Goal: Task Accomplishment & Management: Complete application form

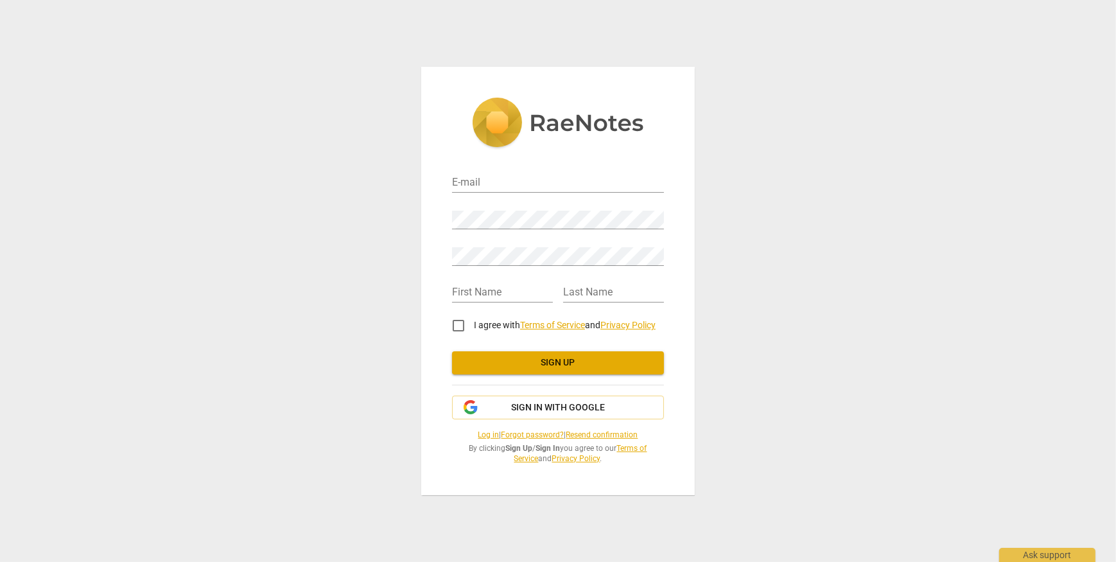
type input "[EMAIL_ADDRESS][DOMAIN_NAME]"
click at [503, 243] on div "Retype Password" at bounding box center [558, 251] width 212 height 29
click at [716, 248] on div "E-mail [EMAIL_ADDRESS][DOMAIN_NAME] Password Retype Password First Name Last Na…" at bounding box center [558, 281] width 1116 height 562
click at [751, 259] on div "E-mail [EMAIL_ADDRESS][DOMAIN_NAME] Password Retype Password First Name Last Na…" at bounding box center [558, 281] width 1116 height 562
click at [517, 297] on input "text" at bounding box center [502, 293] width 101 height 19
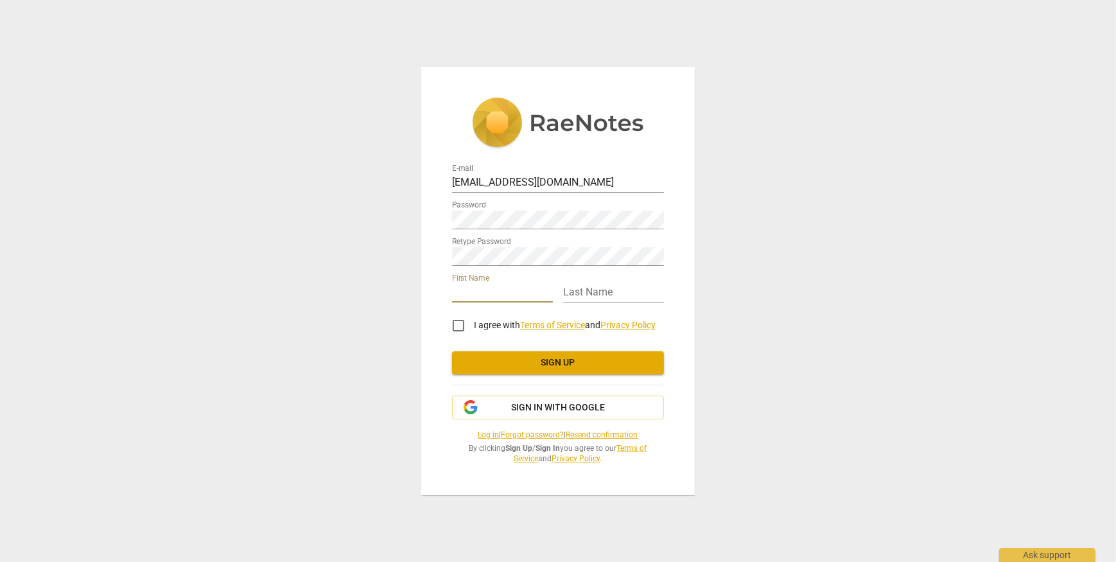
click at [480, 294] on input "text" at bounding box center [502, 293] width 101 height 19
type input "[PERSON_NAME]"
type input "H"
click at [456, 326] on input "I agree with Terms of Service and Privacy Policy" at bounding box center [458, 325] width 31 height 31
checkbox input "true"
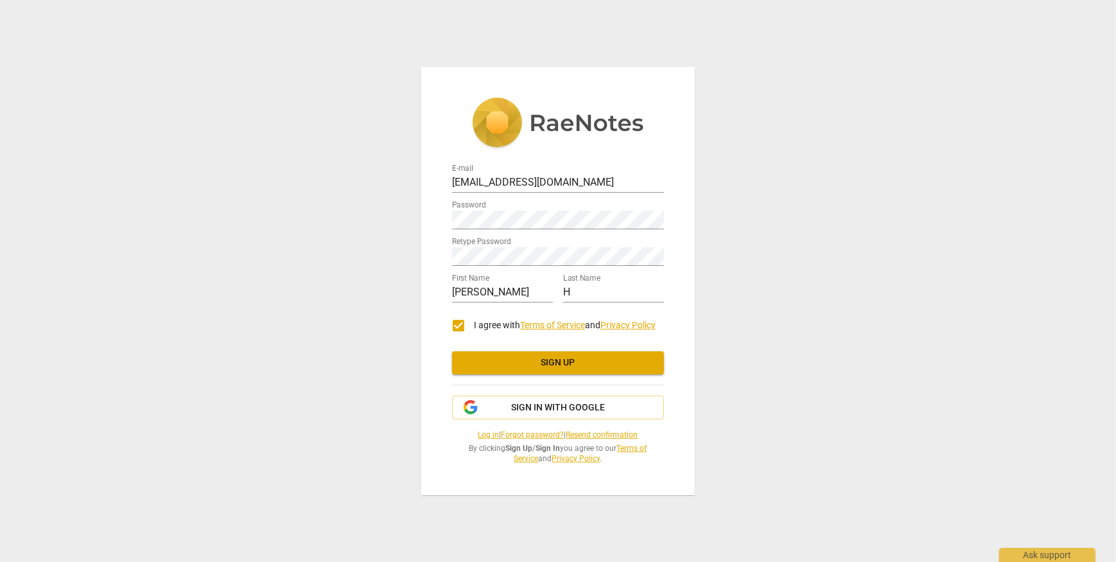
click at [488, 366] on span "Sign up" at bounding box center [557, 362] width 191 height 13
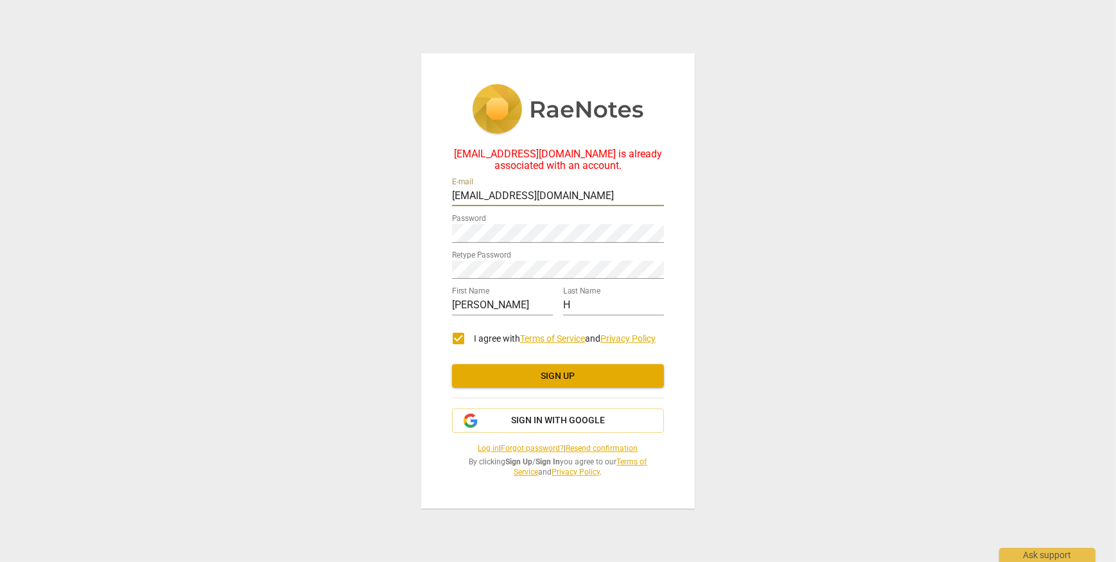
drag, startPoint x: 608, startPoint y: 197, endPoint x: 434, endPoint y: 185, distance: 173.8
click at [434, 185] on div "[EMAIL_ADDRESS][DOMAIN_NAME] is already associated with an account. E-mail [EMA…" at bounding box center [558, 280] width 274 height 455
click at [590, 195] on input "[EMAIL_ADDRESS][DOMAIN_NAME]" at bounding box center [558, 197] width 212 height 19
drag, startPoint x: 590, startPoint y: 195, endPoint x: 389, endPoint y: 178, distance: 201.1
click at [389, 178] on div "[EMAIL_ADDRESS][DOMAIN_NAME] is already associated with an account. E-mail [EMA…" at bounding box center [558, 281] width 1116 height 562
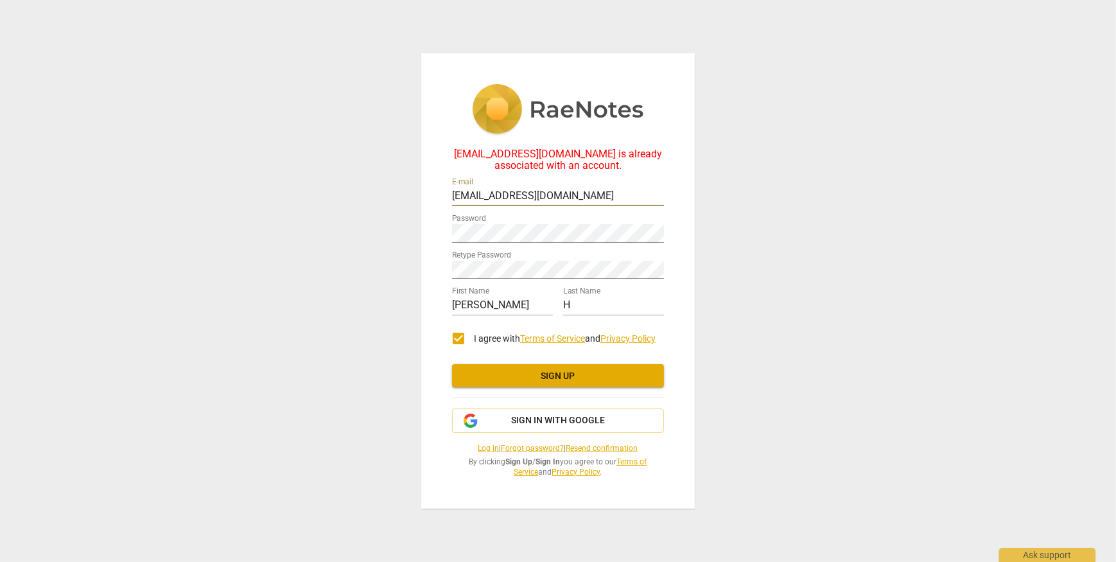
type input "[EMAIL_ADDRESS][DOMAIN_NAME]"
click at [389, 209] on div "[EMAIL_ADDRESS][DOMAIN_NAME] is already associated with an account. E-mail [EMA…" at bounding box center [558, 281] width 1116 height 562
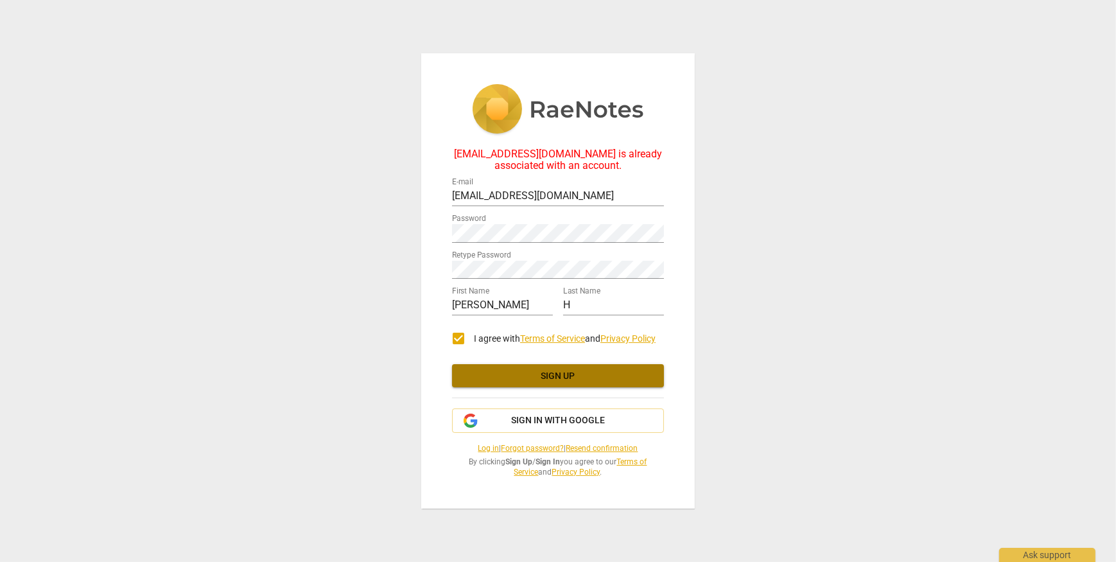
click at [540, 377] on span "Sign up" at bounding box center [557, 376] width 191 height 13
